Goal: Use online tool/utility: Use online tool/utility

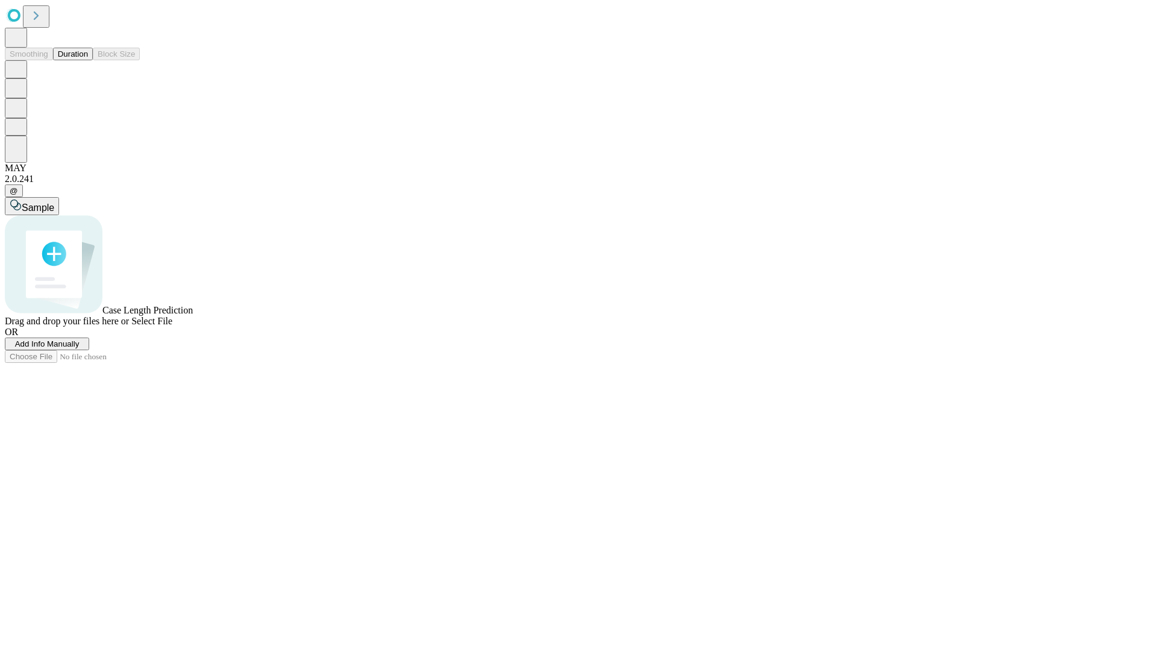
click at [88, 60] on button "Duration" at bounding box center [73, 54] width 40 height 13
click at [172, 326] on span "Select File" at bounding box center [151, 321] width 41 height 10
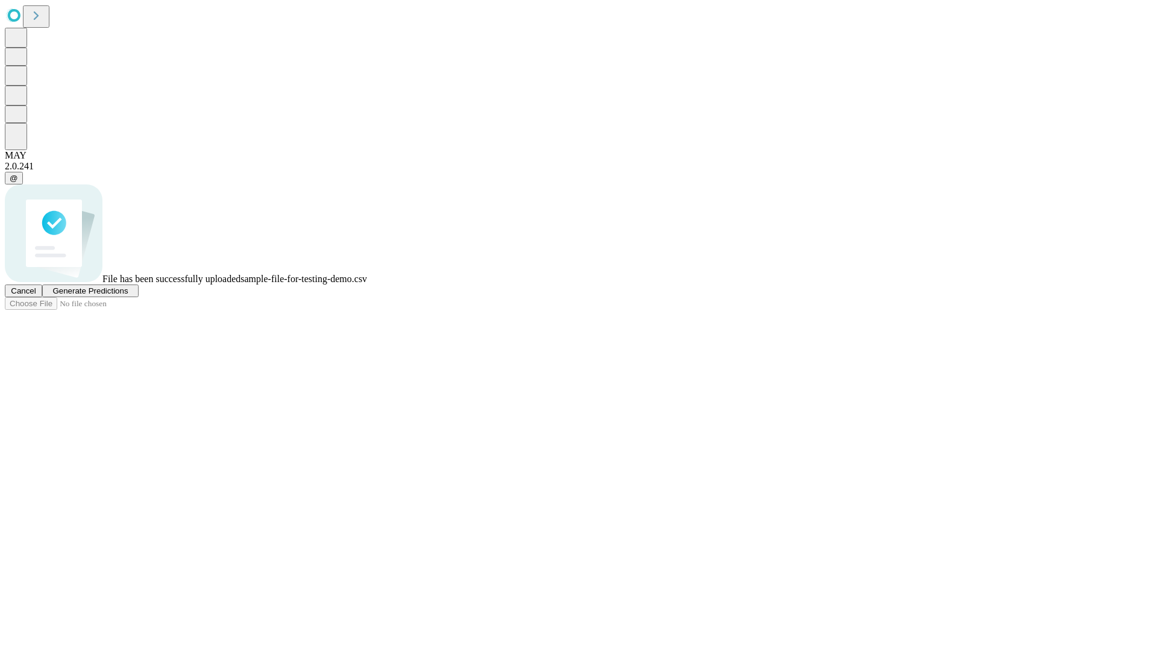
click at [128, 295] on span "Generate Predictions" at bounding box center [89, 290] width 75 height 9
